Goal: Information Seeking & Learning: Learn about a topic

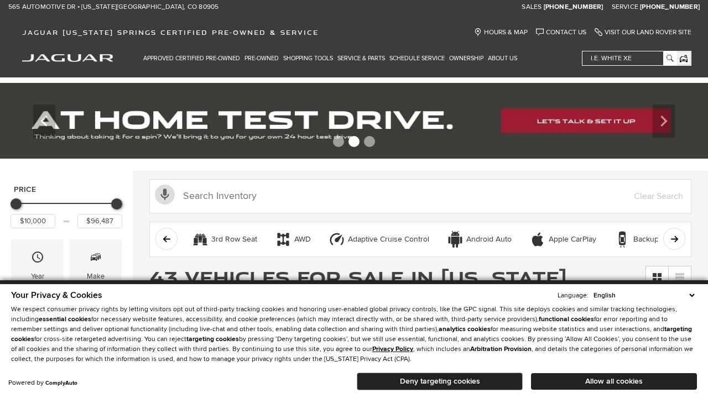
scroll to position [15, 0]
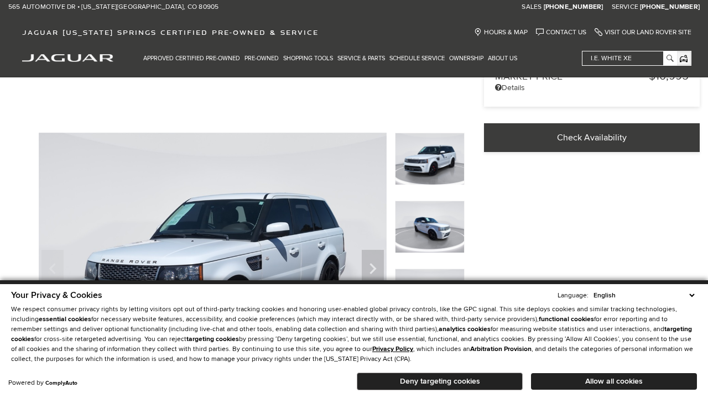
scroll to position [354, 0]
